Goal: Communication & Community: Answer question/provide support

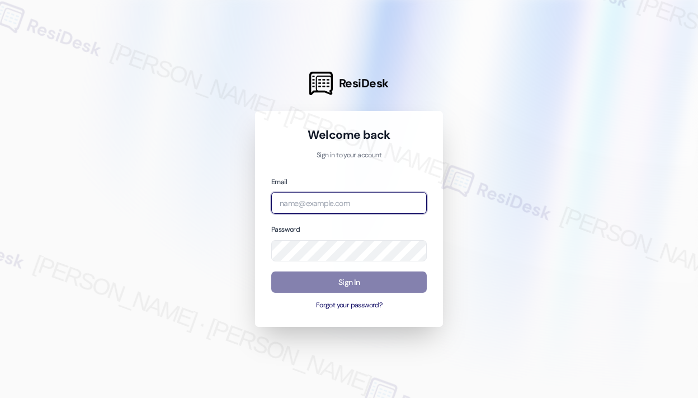
click at [335, 201] on input "email" at bounding box center [349, 203] width 156 height 22
click at [0, 397] on com-1password-button at bounding box center [0, 398] width 0 height 0
click at [412, 209] on input "email" at bounding box center [349, 203] width 156 height 22
click at [0, 397] on com-1password-button at bounding box center [0, 398] width 0 height 0
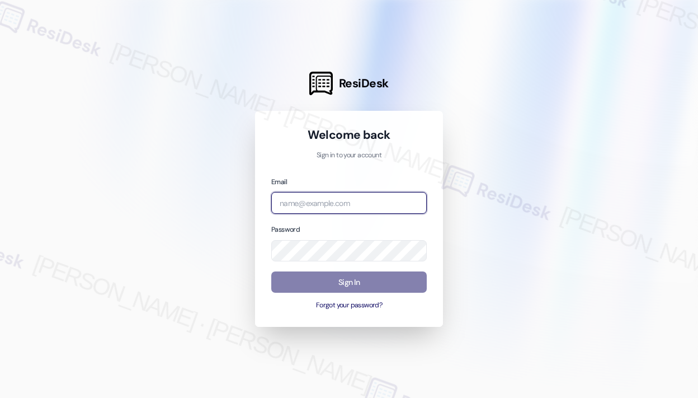
click at [0, 397] on com-1password-button at bounding box center [0, 398] width 0 height 0
type input "[EMAIL_ADDRESS][PERSON_NAME][DOMAIN_NAME]"
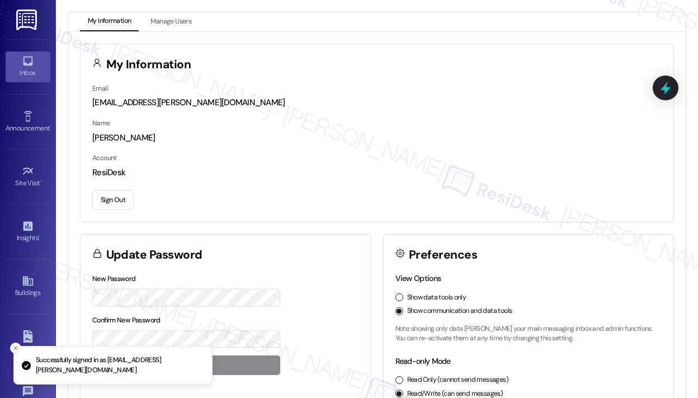
click at [35, 65] on link "Inbox" at bounding box center [28, 66] width 45 height 30
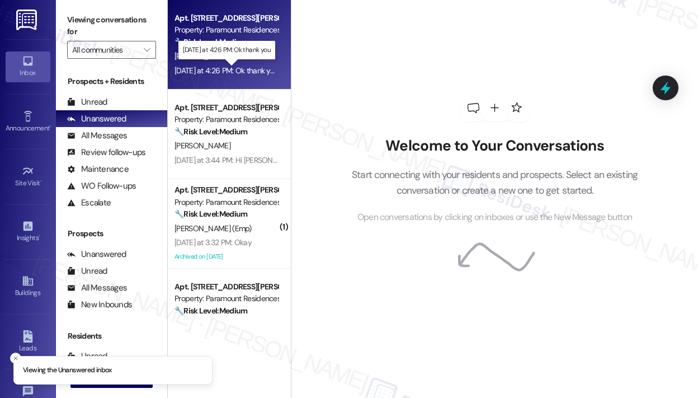
click at [232, 69] on div "[DATE] at 4:26 PM: Ok thank you [DATE] at 4:26 PM: Ok thank you" at bounding box center [227, 70] width 104 height 10
click at [470, 45] on div "Welcome to Your Conversations Start connecting with your residents and prospect…" at bounding box center [495, 159] width 336 height 318
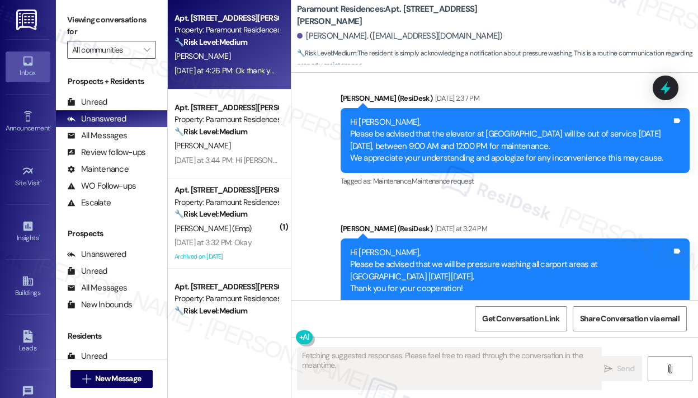
scroll to position [17025, 0]
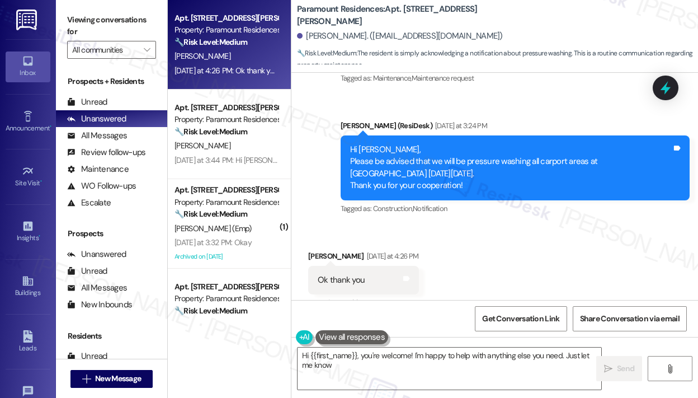
type textarea "Hi {{first_name}}, you're welcome! I'm happy to help with anything else you nee…"
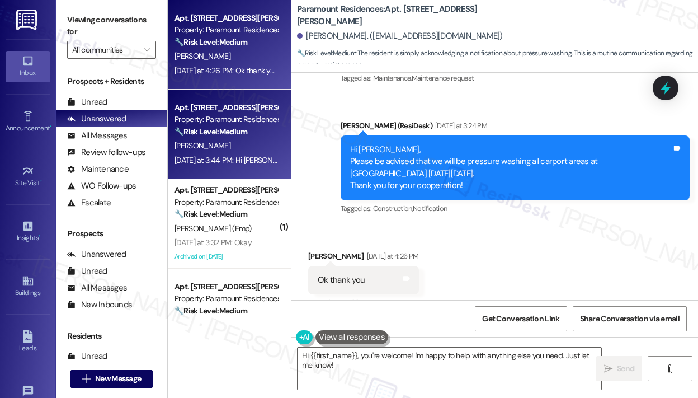
click at [206, 100] on div "Apt. [STREET_ADDRESS][PERSON_NAME] Property: Paramount Residences 🔧 Risk Level:…" at bounding box center [229, 135] width 123 height 90
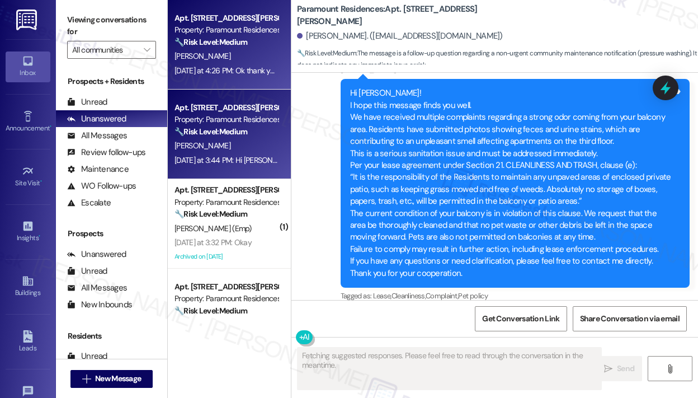
scroll to position [5922, 0]
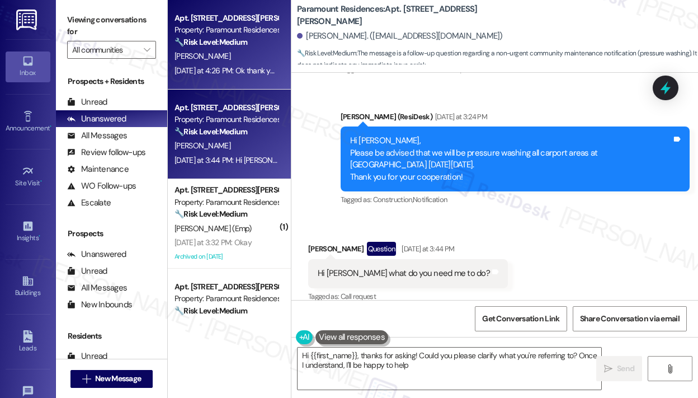
type textarea "Hi {{first_name}}, thanks for asking! Could you please clarify what you're refe…"
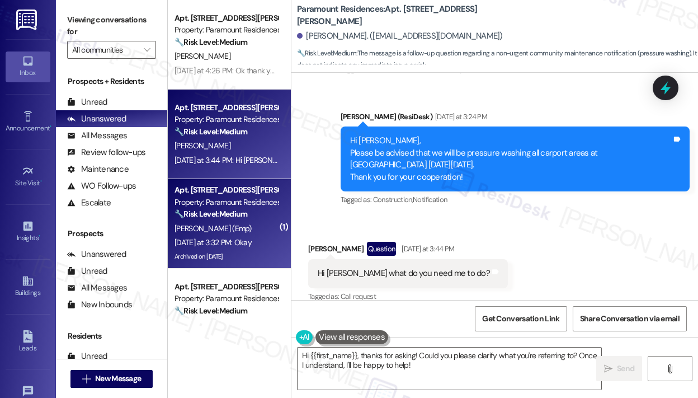
scroll to position [112, 0]
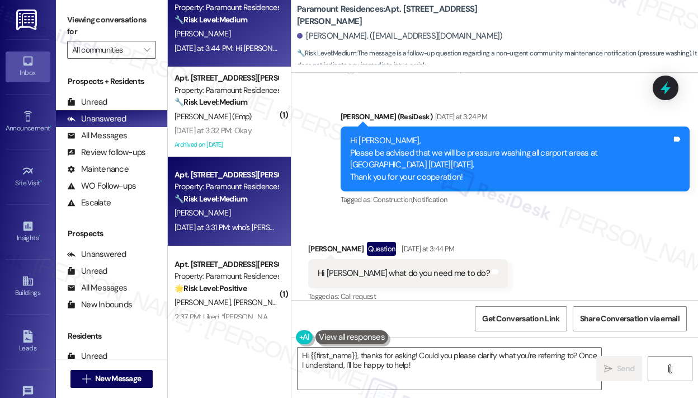
click at [255, 200] on div "🔧 Risk Level: Medium The initial message is a standard notification about press…" at bounding box center [227, 199] width 104 height 12
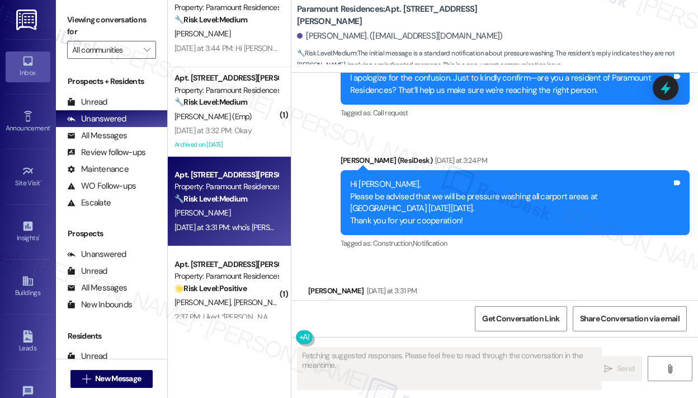
scroll to position [1853, 0]
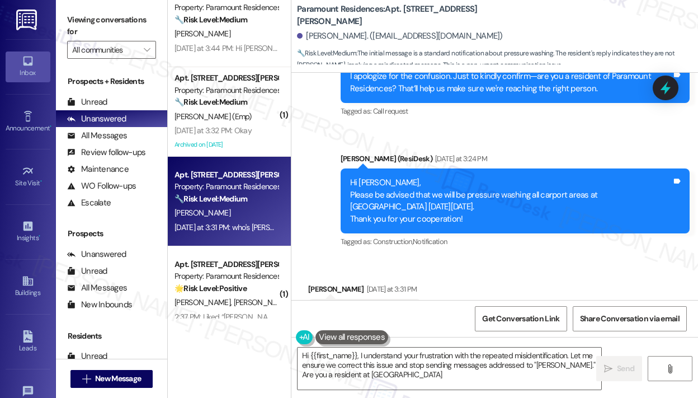
type textarea "Hi {{first_name}}, I understand your frustration with the repeated misidentific…"
